Goal: Find specific page/section: Find specific page/section

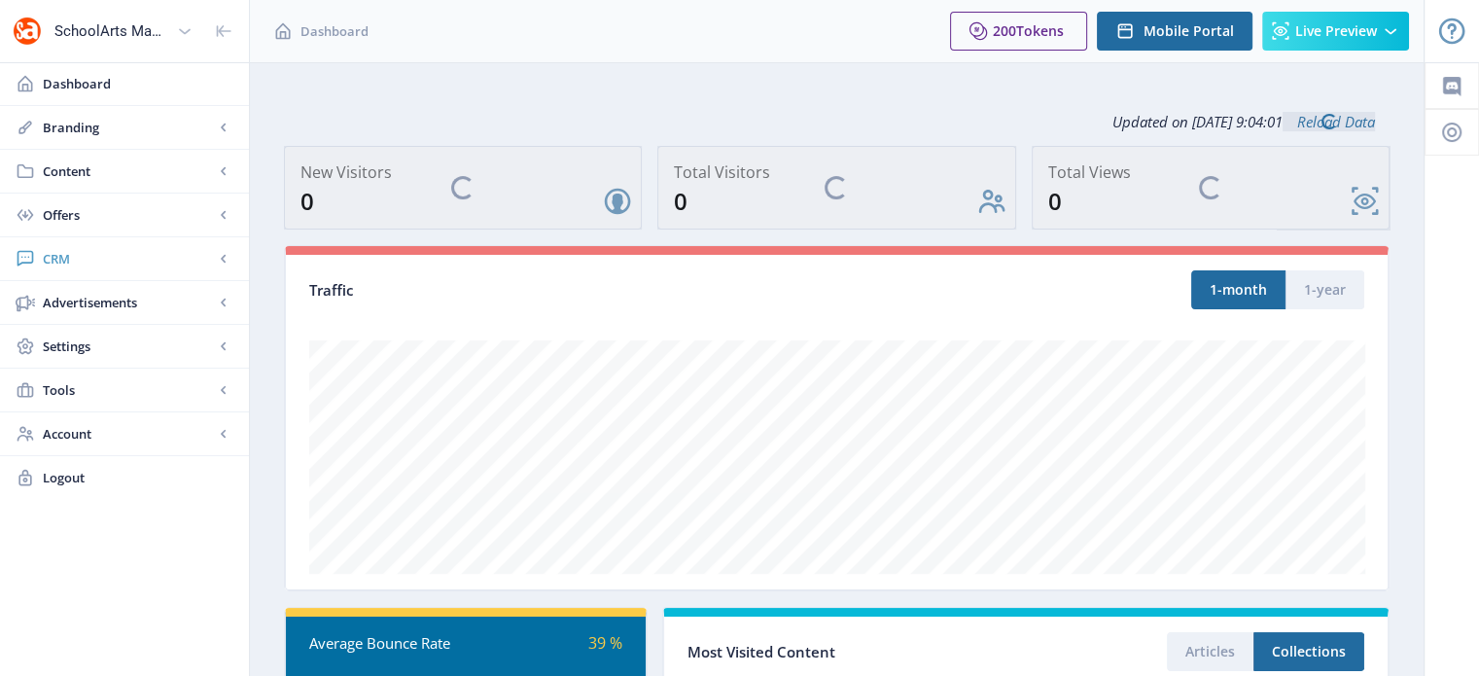
click at [31, 256] on icon at bounding box center [26, 259] width 17 height 16
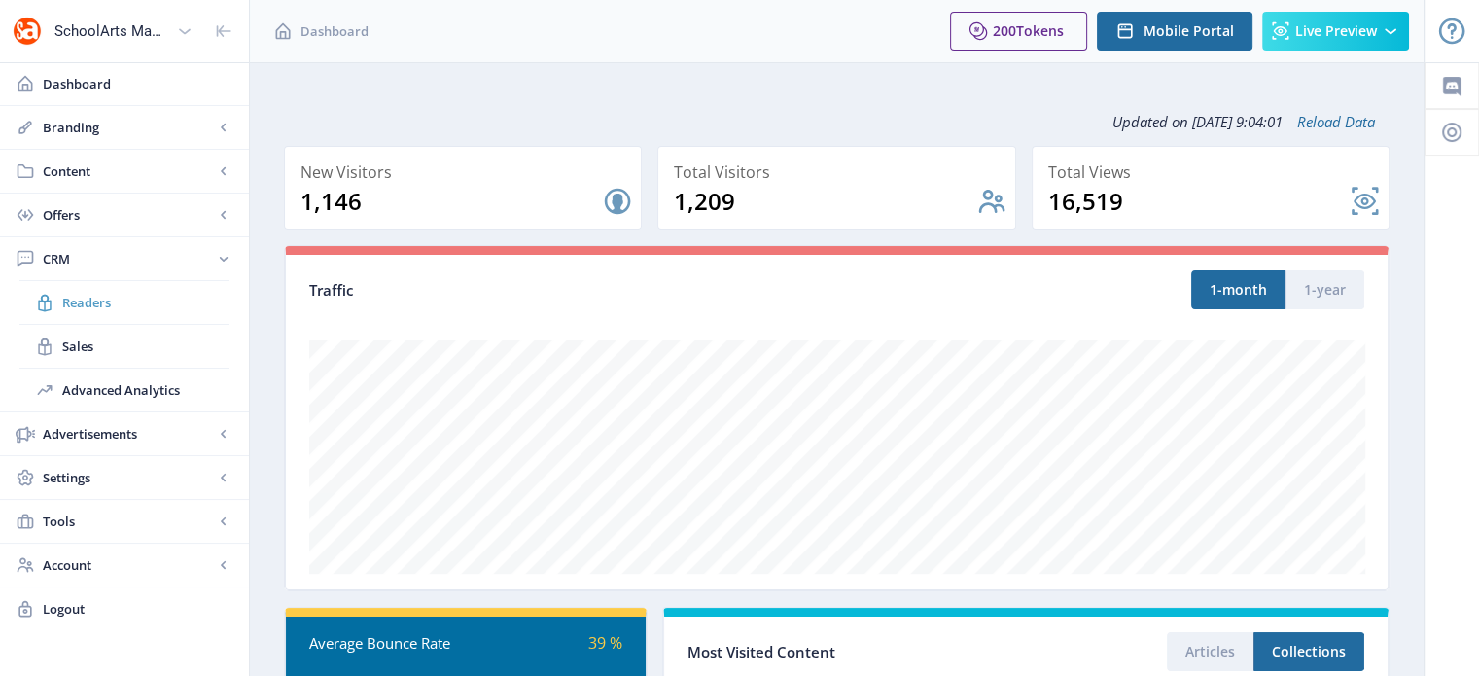
click at [97, 304] on span "Readers" at bounding box center [145, 302] width 167 height 19
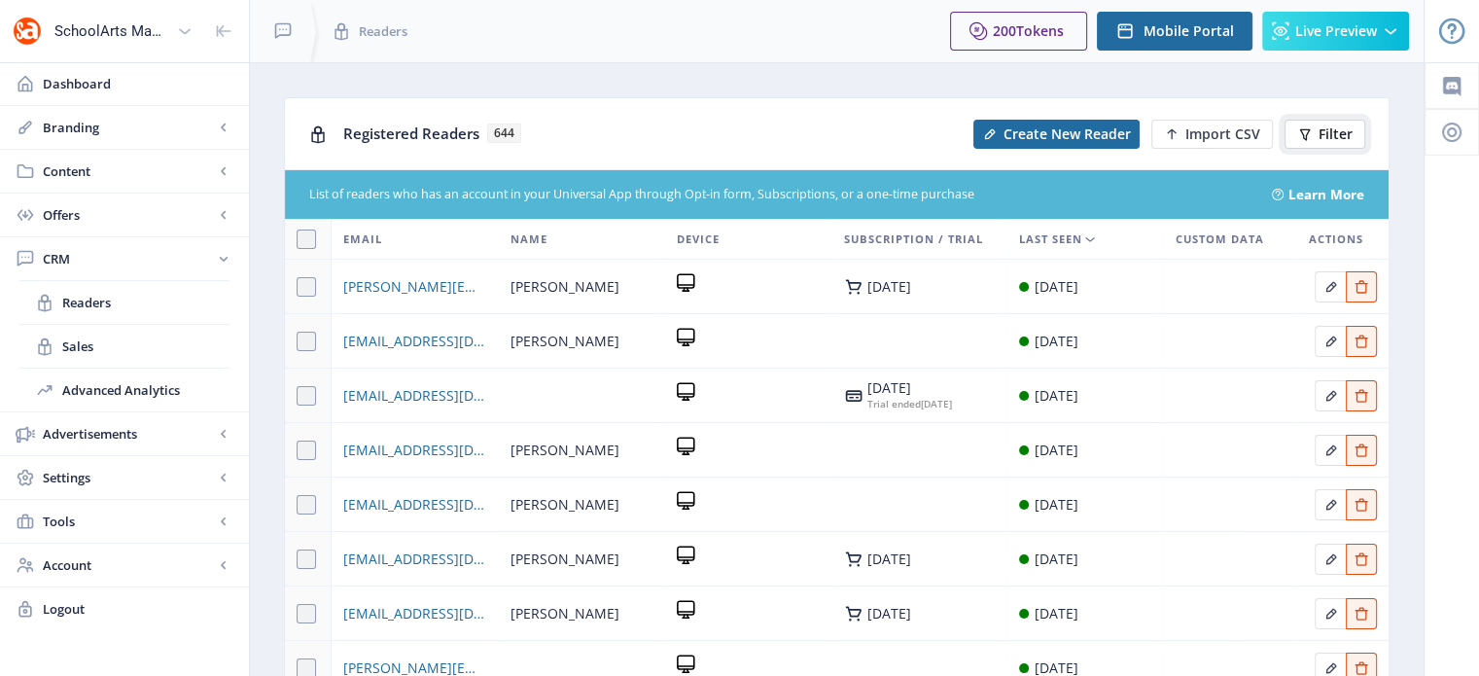
click at [1340, 139] on span "Filter" at bounding box center [1336, 134] width 34 height 16
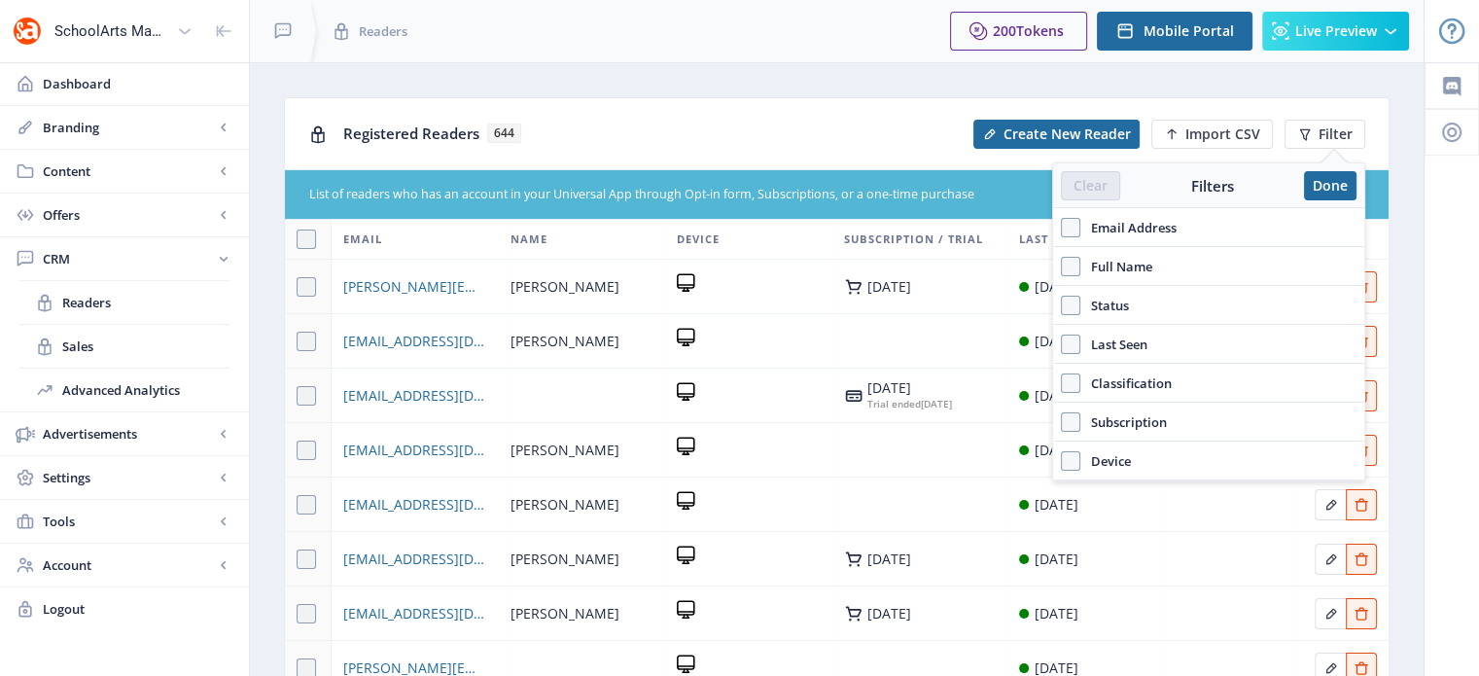
click at [1082, 224] on span "Email Address" at bounding box center [1129, 227] width 96 height 23
click at [1062, 228] on input "Email Address" at bounding box center [1061, 228] width 1 height 1
checkbox input "true"
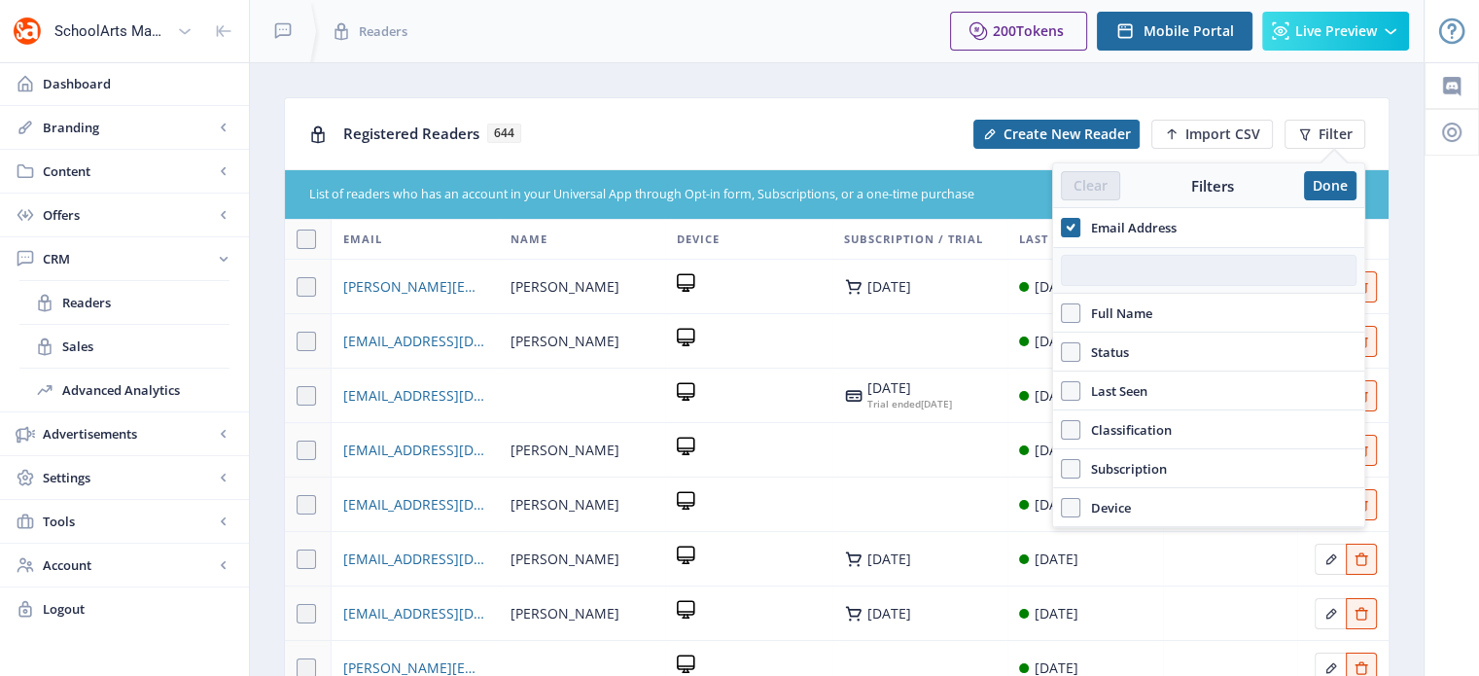
click at [1122, 271] on input "text" at bounding box center [1209, 270] width 296 height 31
paste input "[EMAIL_ADDRESS][DOMAIN_NAME]"
click at [1122, 271] on input "[EMAIL_ADDRESS][DOMAIN_NAME]" at bounding box center [1209, 270] width 296 height 31
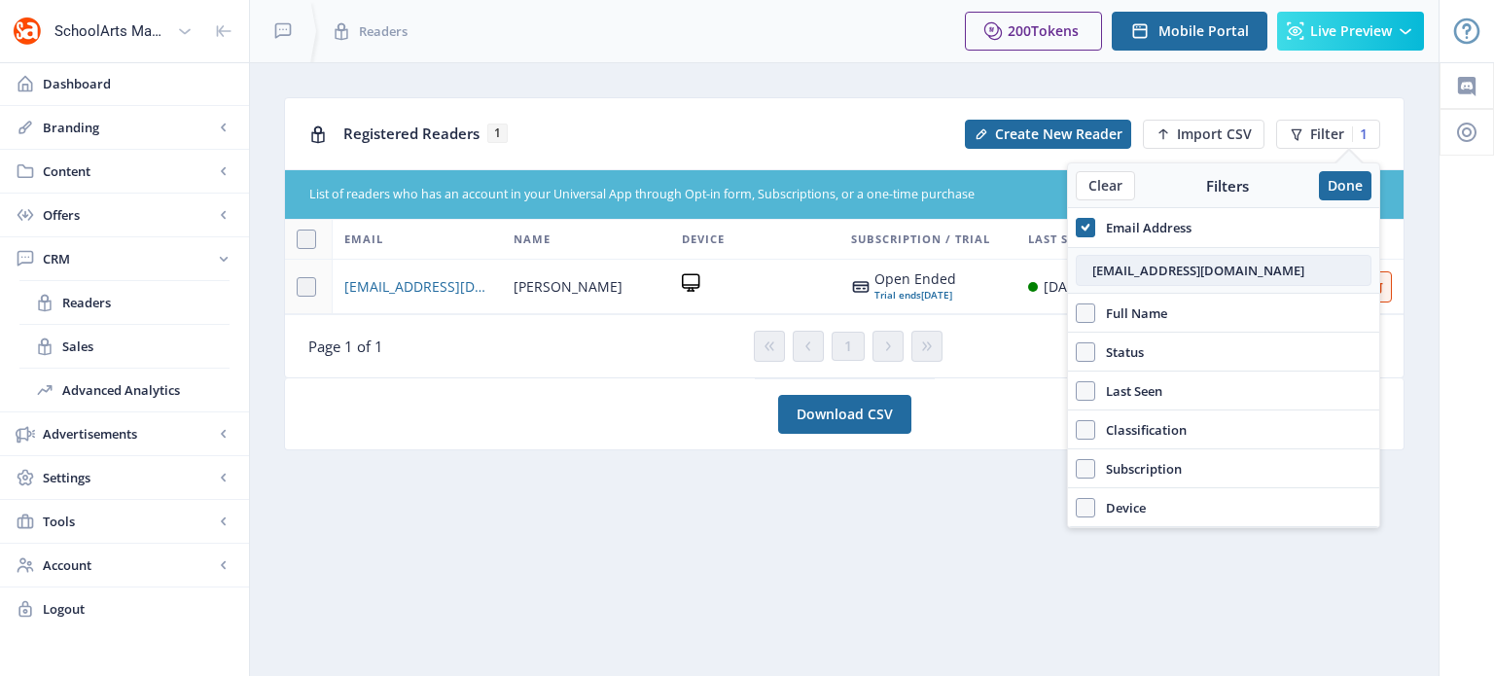
type input "[EMAIL_ADDRESS][DOMAIN_NAME]"
click at [407, 296] on span "[EMAIL_ADDRESS][DOMAIN_NAME]" at bounding box center [417, 286] width 146 height 23
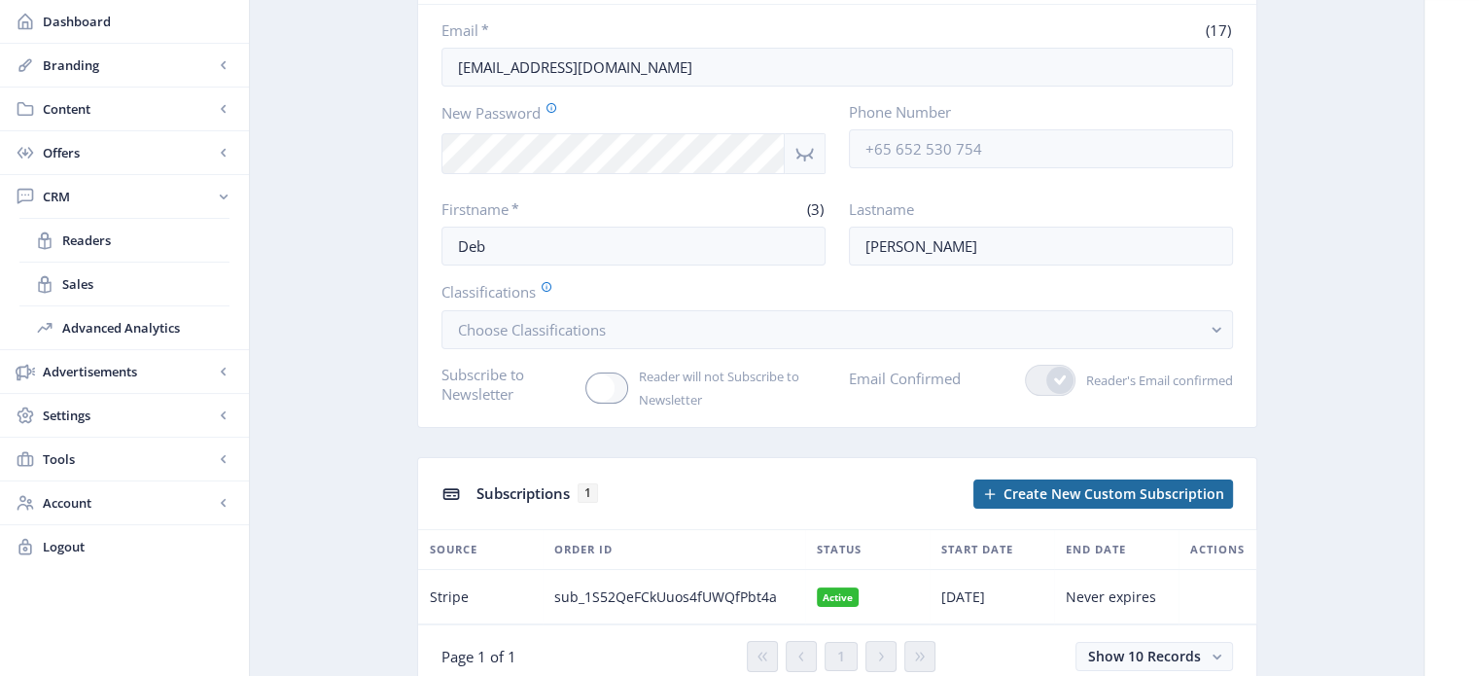
scroll to position [233, 0]
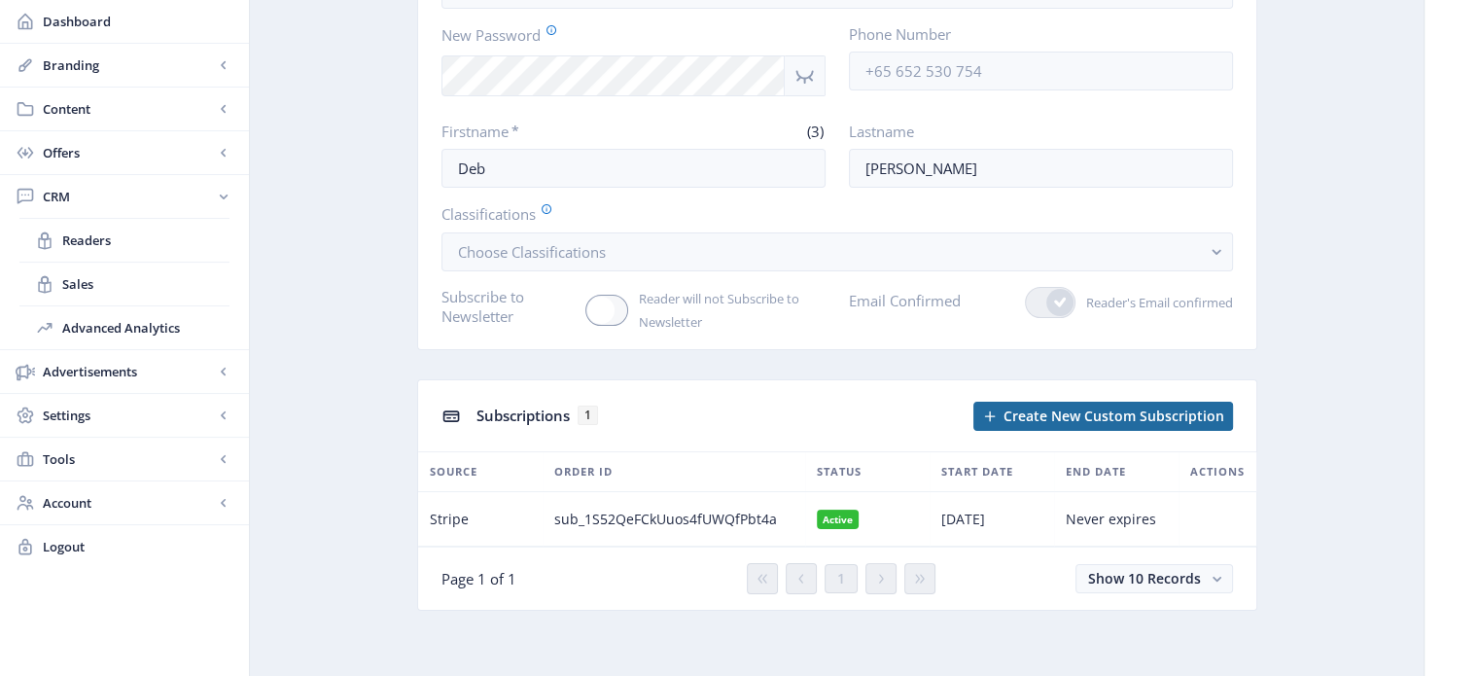
click at [844, 518] on nb-badge "Active" at bounding box center [838, 519] width 43 height 19
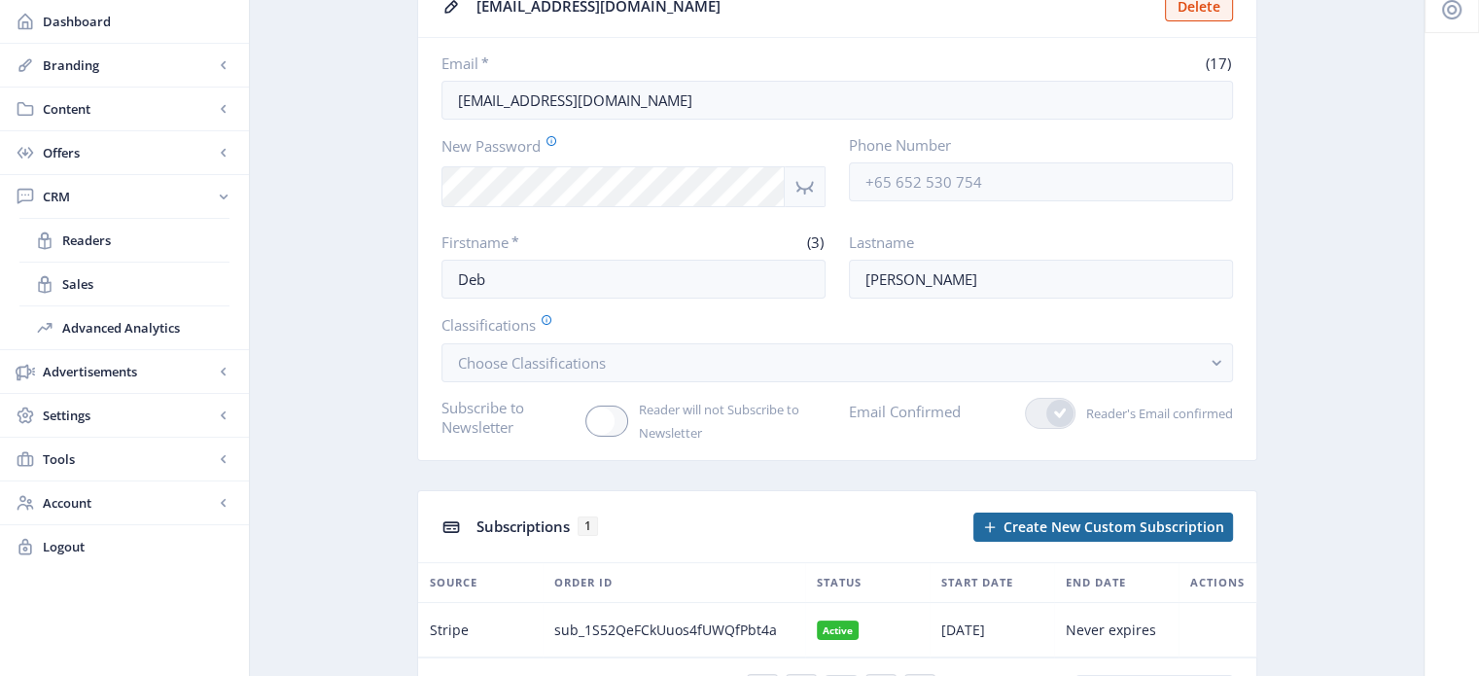
scroll to position [0, 0]
